Goal: Task Accomplishment & Management: Use online tool/utility

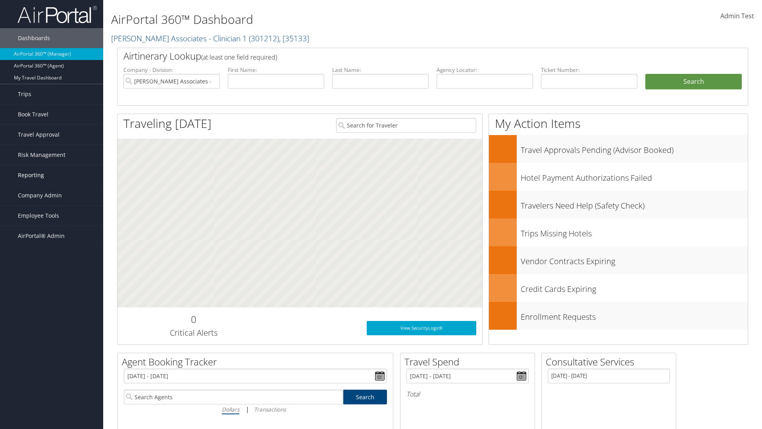
click at [52, 175] on link "Reporting" at bounding box center [51, 175] width 103 height 20
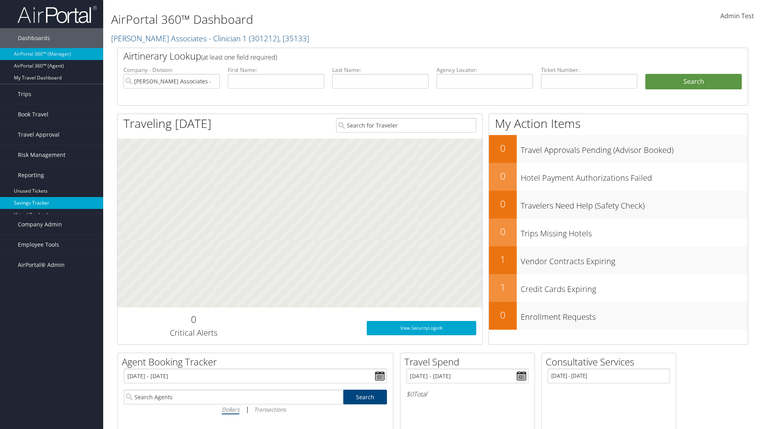
click at [52, 203] on link "Savings Tracker" at bounding box center [51, 203] width 103 height 12
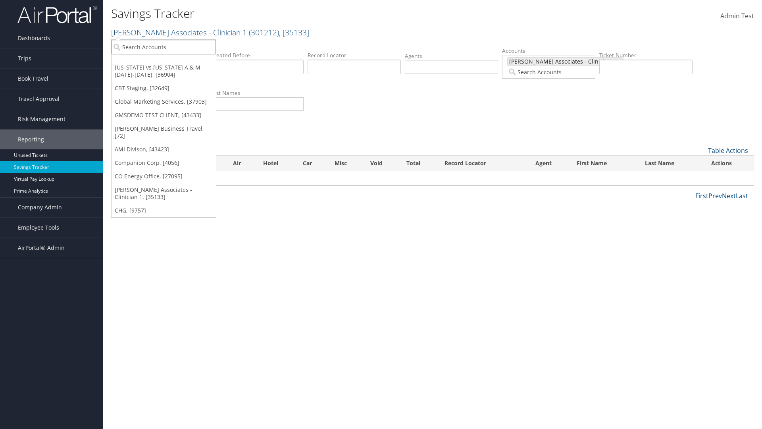
click at [163, 47] on input "search" at bounding box center [163, 47] width 104 height 15
type input "Global Marketing Services"
click at [171, 62] on div "Global Marketing Services (301946), [37903]" at bounding box center [171, 61] width 128 height 7
